Goal: Task Accomplishment & Management: Complete application form

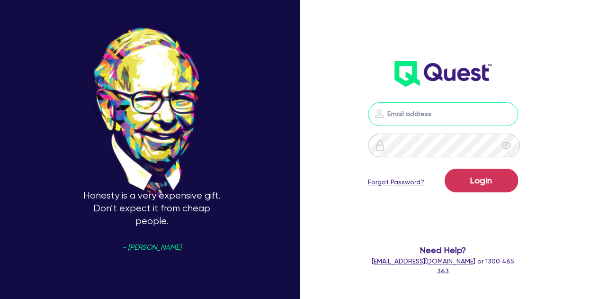
type input "[PERSON_NAME][EMAIL_ADDRESS][PERSON_NAME][DOMAIN_NAME]"
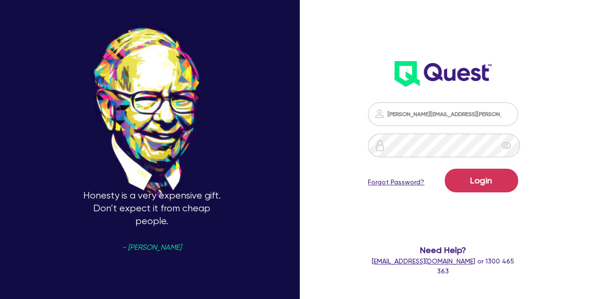
click at [518, 203] on form "[PERSON_NAME][EMAIL_ADDRESS][PERSON_NAME][DOMAIN_NAME] Login Forgot Password? N…" at bounding box center [443, 189] width 150 height 174
click at [516, 202] on form "[PERSON_NAME][EMAIL_ADDRESS][PERSON_NAME][DOMAIN_NAME] Login Forgot Password? N…" at bounding box center [443, 189] width 150 height 174
click at [479, 178] on button "Login" at bounding box center [481, 181] width 73 height 24
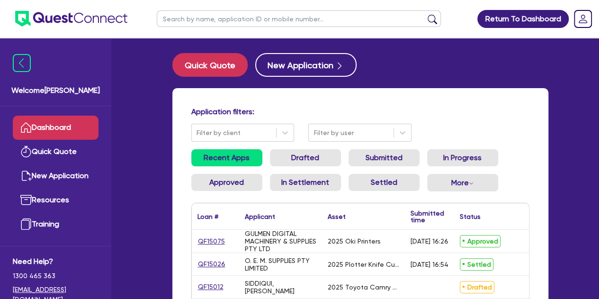
click at [203, 18] on input "text" at bounding box center [299, 18] width 284 height 17
type input "saq"
click at [425, 14] on button "submit" at bounding box center [432, 20] width 15 height 13
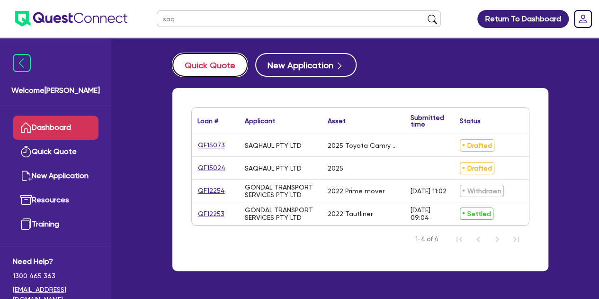
click at [191, 70] on button "Quick Quote" at bounding box center [209, 65] width 75 height 24
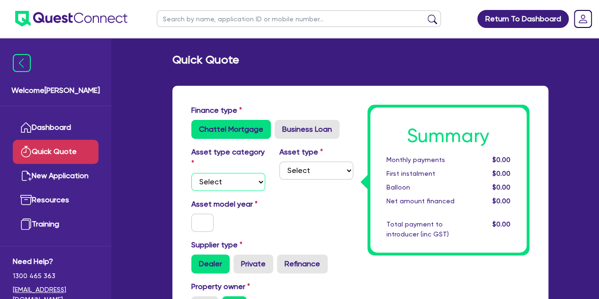
click at [225, 186] on select "Select Cars and light trucks Primary assets Secondary assets Tertiary assets" at bounding box center [228, 182] width 74 height 18
click at [191, 173] on select "Select Cars and light trucks Primary assets Secondary assets Tertiary assets" at bounding box center [228, 182] width 74 height 18
click at [221, 205] on label "Asset model year" at bounding box center [228, 203] width 88 height 11
click at [244, 185] on select "Select Cars and light trucks Primary assets Secondary assets Tertiary assets" at bounding box center [228, 182] width 74 height 18
click at [191, 173] on select "Select Cars and light trucks Primary assets Secondary assets Tertiary assets" at bounding box center [228, 182] width 74 height 18
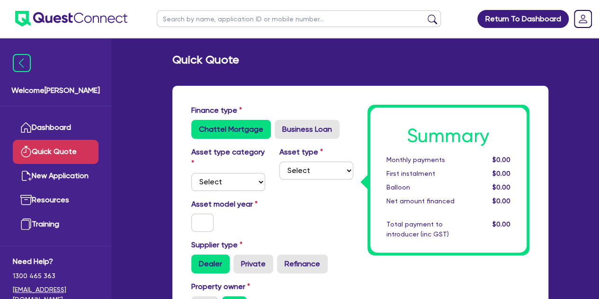
click at [247, 200] on label "Asset model year" at bounding box center [228, 203] width 88 height 11
click at [247, 197] on div "Asset type category Select Cars and light trucks Primary assets Secondary asset…" at bounding box center [272, 172] width 176 height 52
click at [245, 189] on select "Select Cars and light trucks Primary assets Secondary assets Tertiary assets" at bounding box center [228, 182] width 74 height 18
select select "CARS_AND_LIGHT_TRUCKS"
click at [191, 173] on select "Select Cars and light trucks Primary assets Secondary assets Tertiary assets" at bounding box center [228, 182] width 74 height 18
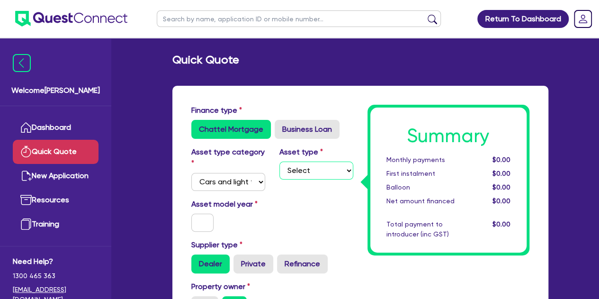
click at [293, 167] on select "Select Passenger vehicles Vans and utes Light trucks up to 4.5 tonne" at bounding box center [316, 170] width 74 height 18
select select "PASSENGER_VEHICLES"
click at [279, 161] on select "Select Passenger vehicles Vans and utes Light trucks up to 4.5 tonne" at bounding box center [316, 170] width 74 height 18
click at [190, 225] on div at bounding box center [202, 223] width 37 height 18
click at [194, 225] on input "text" at bounding box center [202, 223] width 23 height 18
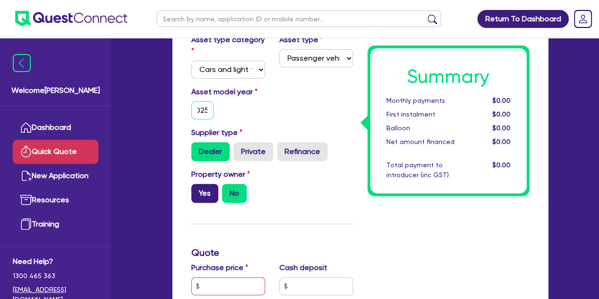
scroll to position [113, 0]
type input "2025"
click at [199, 196] on label "Yes" at bounding box center [204, 192] width 27 height 19
click at [197, 189] on input "Yes" at bounding box center [194, 186] width 6 height 6
radio input "true"
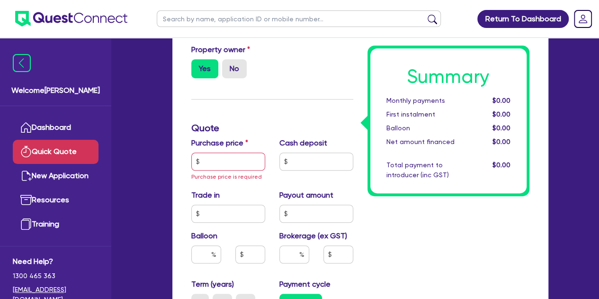
scroll to position [237, 0]
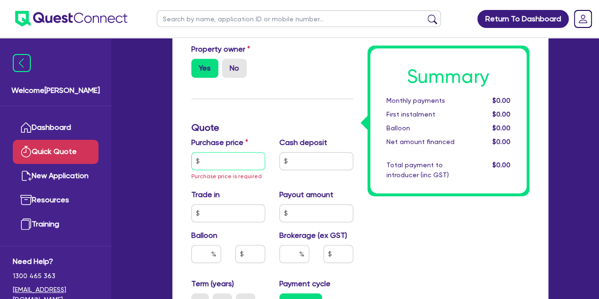
click at [227, 168] on input "text" at bounding box center [228, 161] width 74 height 18
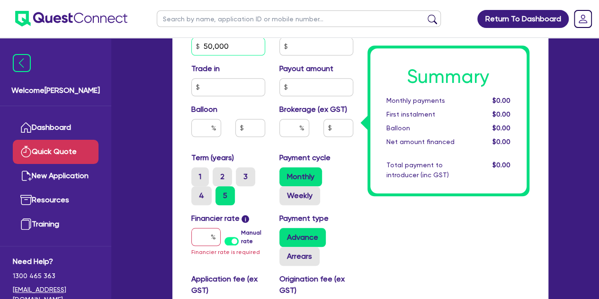
scroll to position [356, 0]
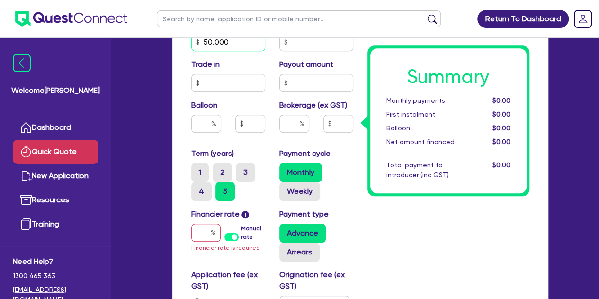
type input "50,000"
click at [205, 237] on input "text" at bounding box center [205, 232] width 29 height 18
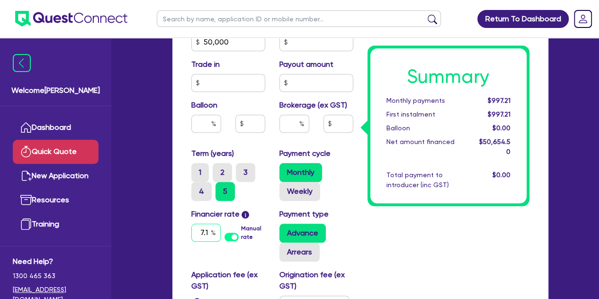
type input "7.1"
click at [395, 227] on div "Summary Monthly payments $997.21 First instalment $997.21 Balloon $0.00 Net amo…" at bounding box center [448, 67] width 176 height 637
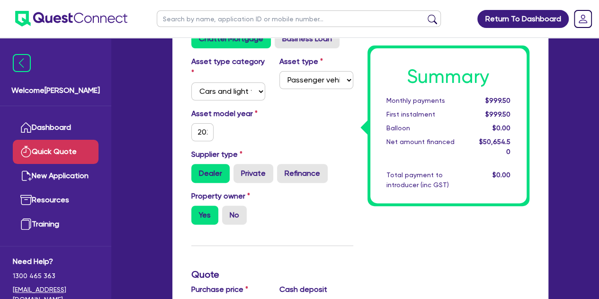
scroll to position [89, 0]
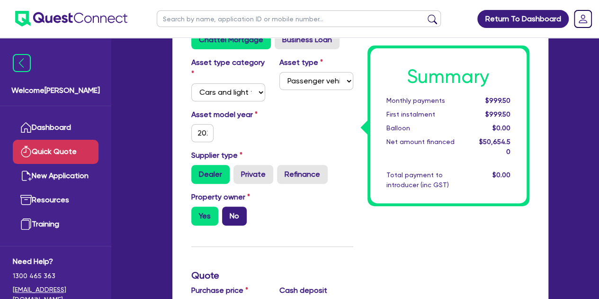
click at [235, 215] on label "No" at bounding box center [234, 215] width 25 height 19
click at [228, 213] on input "No" at bounding box center [225, 209] width 6 height 6
radio input "true"
click at [205, 214] on label "Yes" at bounding box center [204, 215] width 27 height 19
click at [197, 213] on input "Yes" at bounding box center [194, 209] width 6 height 6
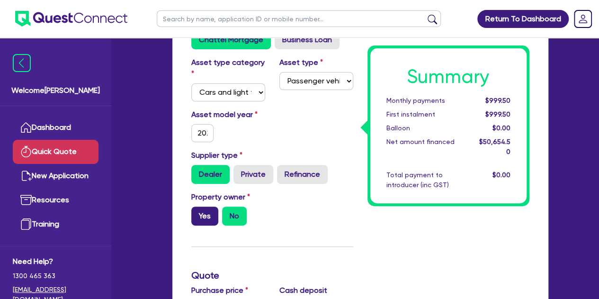
radio input "true"
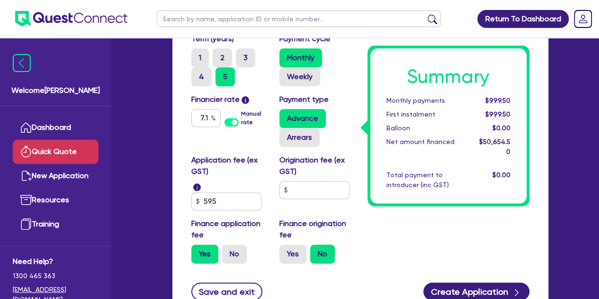
scroll to position [473, 0]
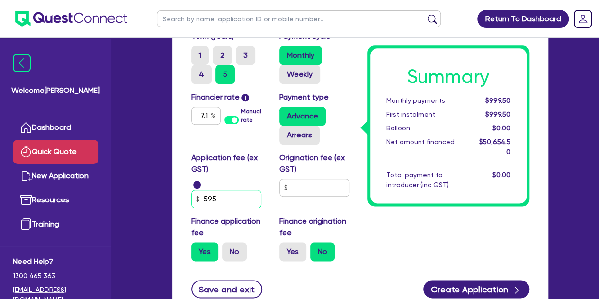
click at [228, 206] on input "595" at bounding box center [226, 199] width 70 height 18
type input "5"
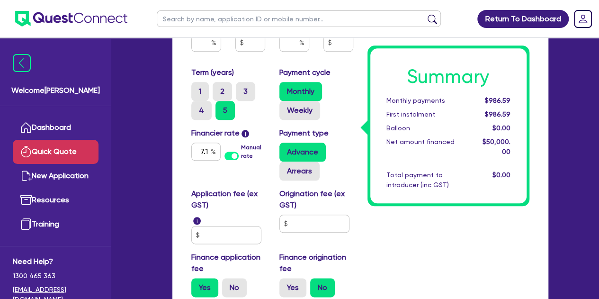
scroll to position [321, 0]
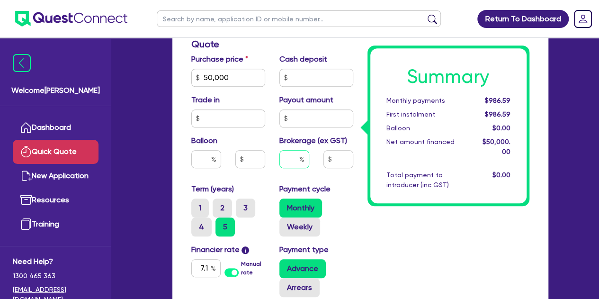
click at [295, 162] on input "text" at bounding box center [294, 159] width 30 height 18
type input "5"
click at [387, 232] on div "Summary Monthly payments $986.59 First instalment $986.59 Balloon $0.00 Net amo…" at bounding box center [448, 102] width 176 height 637
type input "2,500"
click at [300, 156] on div "5" at bounding box center [294, 159] width 30 height 18
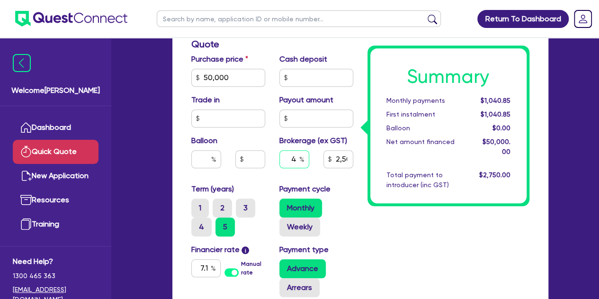
type input "4"
click at [402, 233] on div "Summary Monthly payments $1,040.85 First instalment $1,040.85 Balloon $0.00 Net…" at bounding box center [448, 102] width 176 height 637
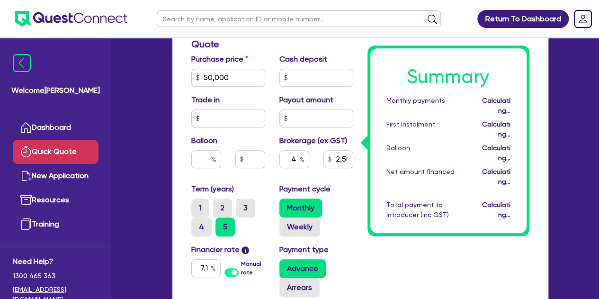
type input "2,000"
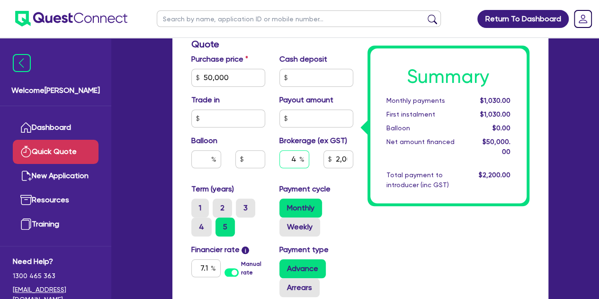
click at [300, 160] on div "4" at bounding box center [294, 159] width 30 height 18
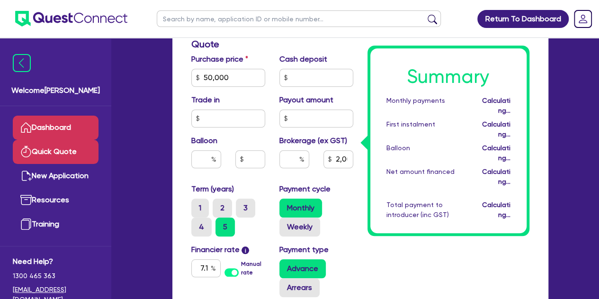
click at [45, 130] on link "Dashboard" at bounding box center [56, 128] width 86 height 24
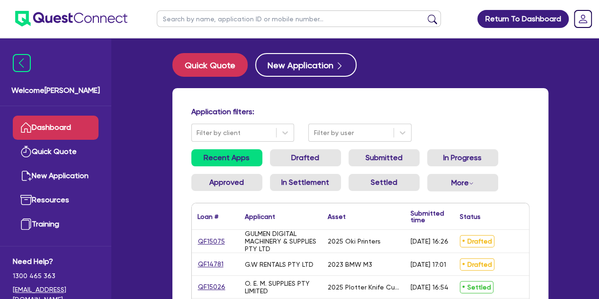
click at [66, 127] on link "Dashboard" at bounding box center [56, 128] width 86 height 24
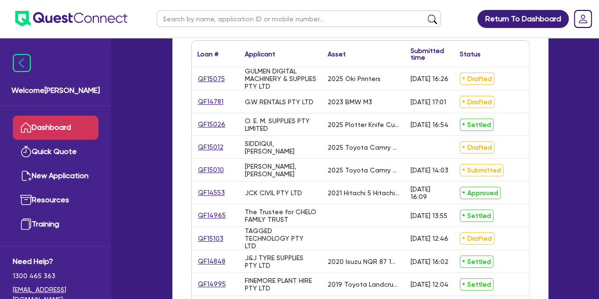
scroll to position [166, 0]
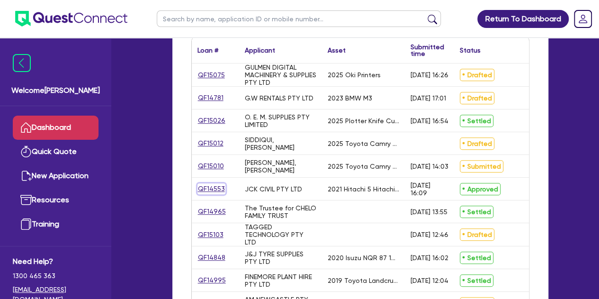
click at [221, 190] on link "QF14553" at bounding box center [211, 188] width 28 height 11
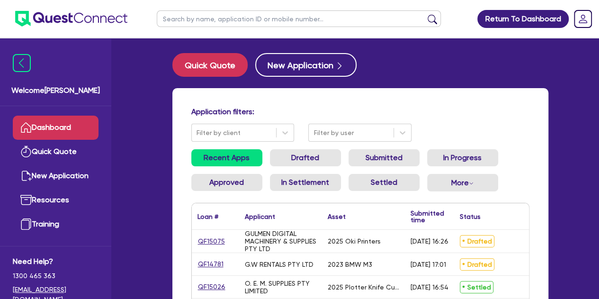
select select "CARS_AND_LIGHT_TRUCKS"
select select "PASSENGER_VEHICLES"
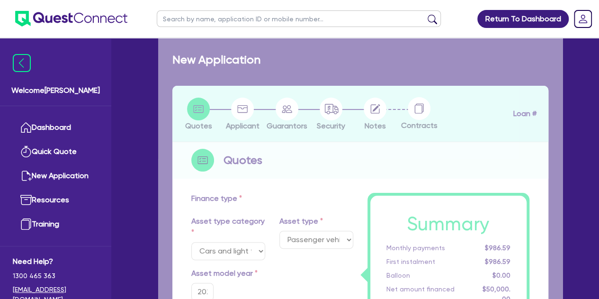
select select "PRIMARY_ASSETS"
type input "2021"
radio input "false"
radio input "true"
type input "250,000"
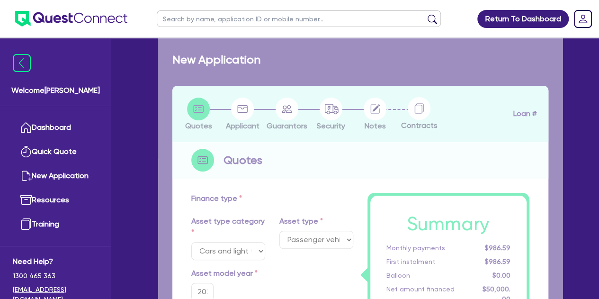
type input "110,000"
type input "30"
type input "75,000"
type input "7"
type input "9,800"
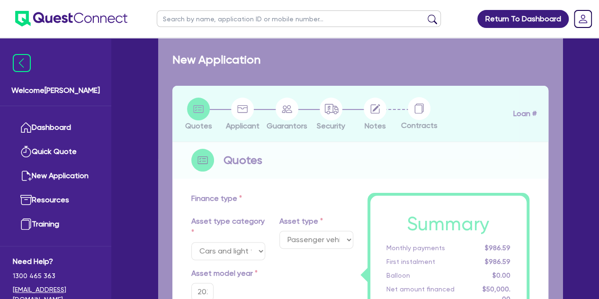
type input "17.95"
type input "595"
type input "900"
select select "YELLOW_GOODS_AND_EXCAVATORS"
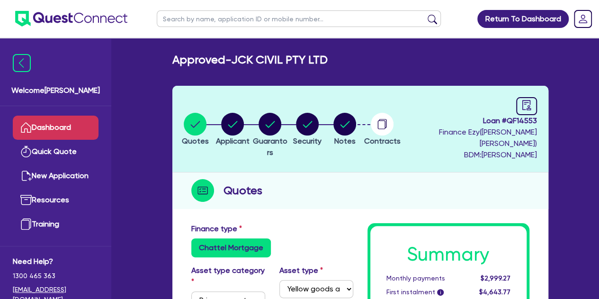
click at [57, 127] on link "Dashboard" at bounding box center [56, 128] width 86 height 24
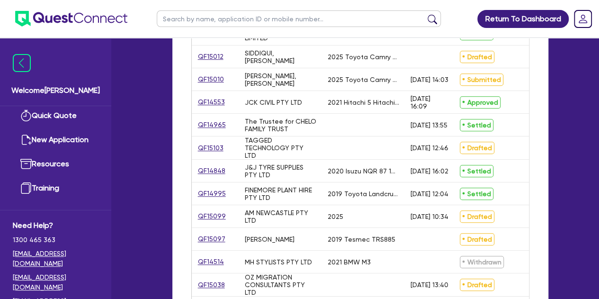
scroll to position [277, 0]
